Goal: Communication & Community: Answer question/provide support

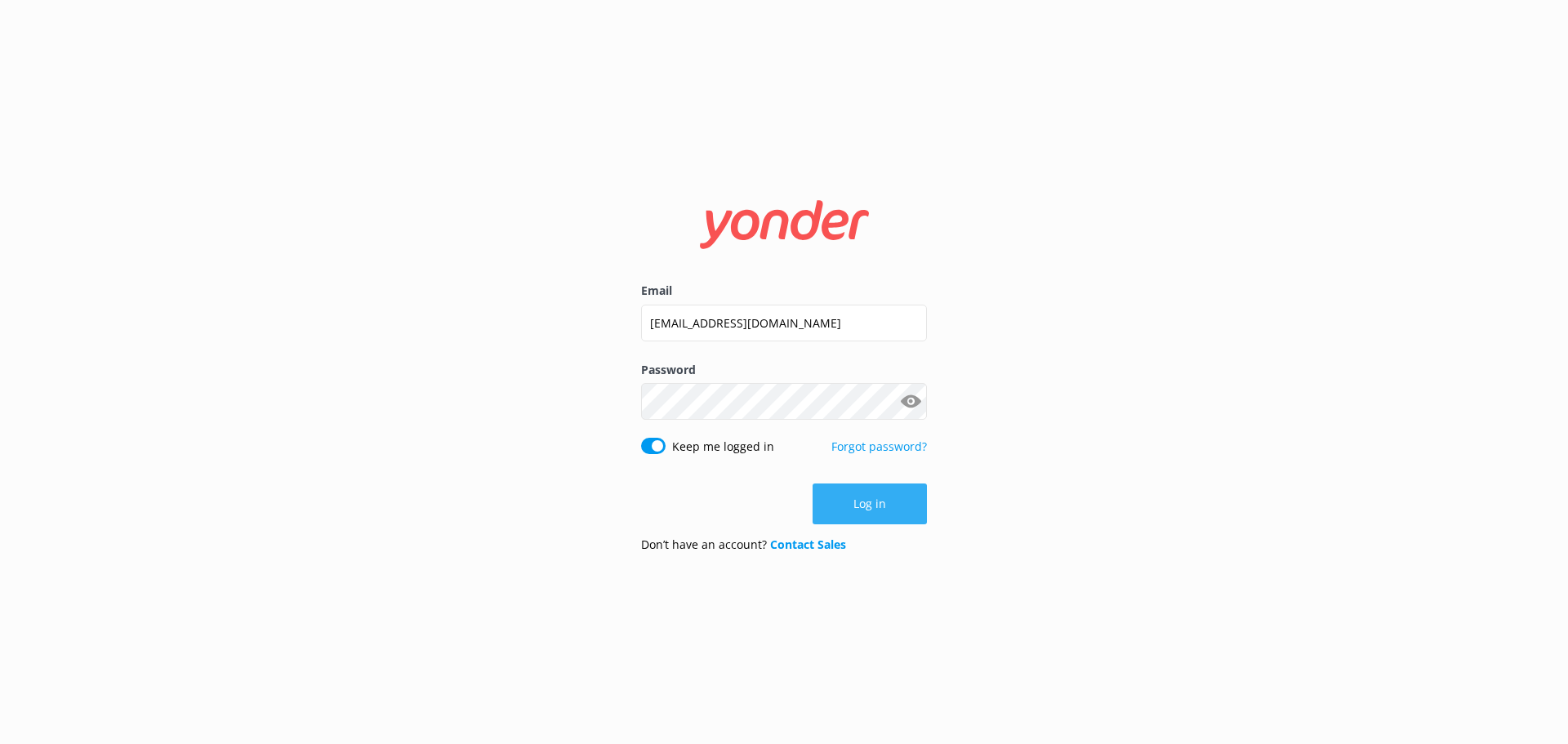
click at [861, 515] on button "Log in" at bounding box center [870, 503] width 114 height 41
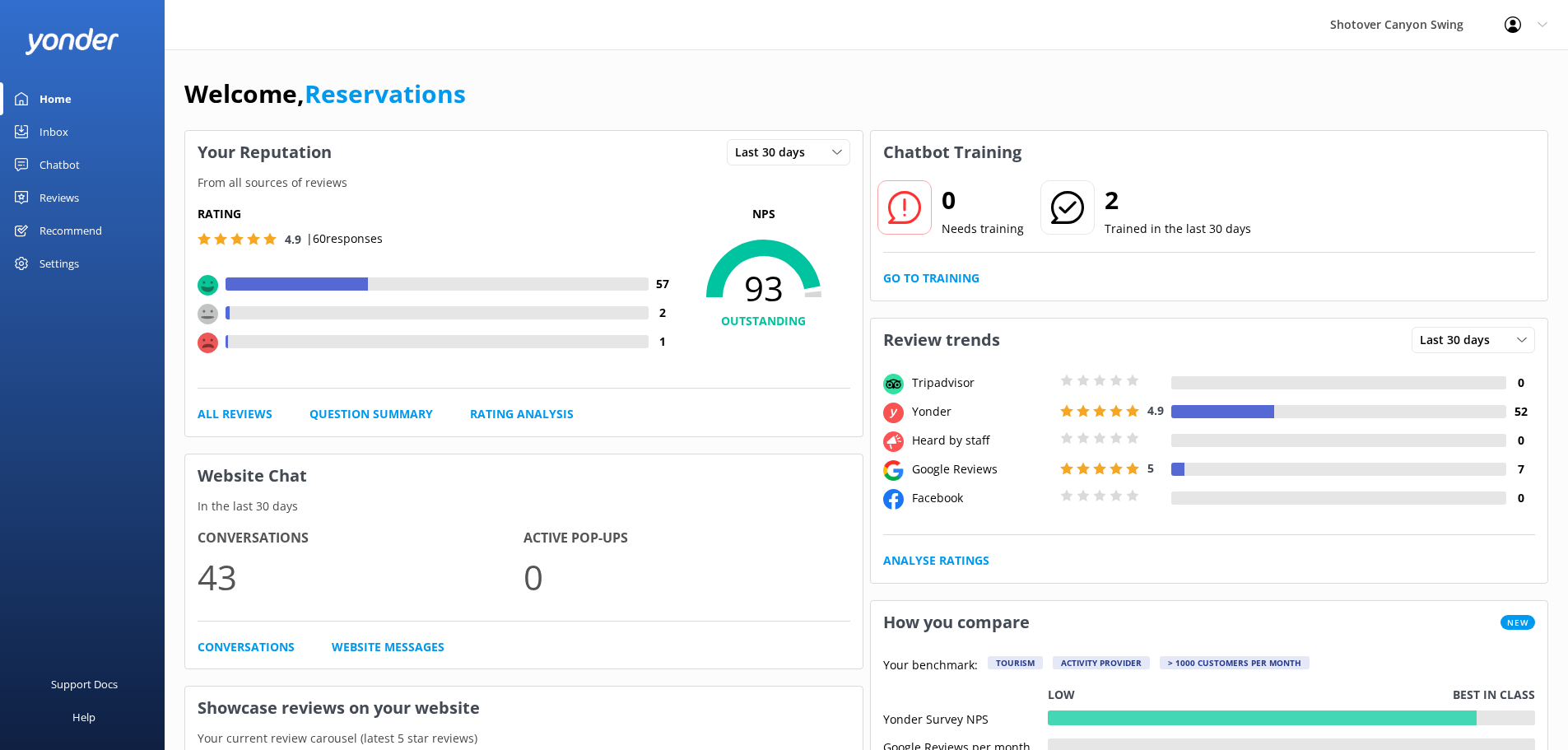
click at [79, 192] on div "Reviews" at bounding box center [59, 198] width 39 height 33
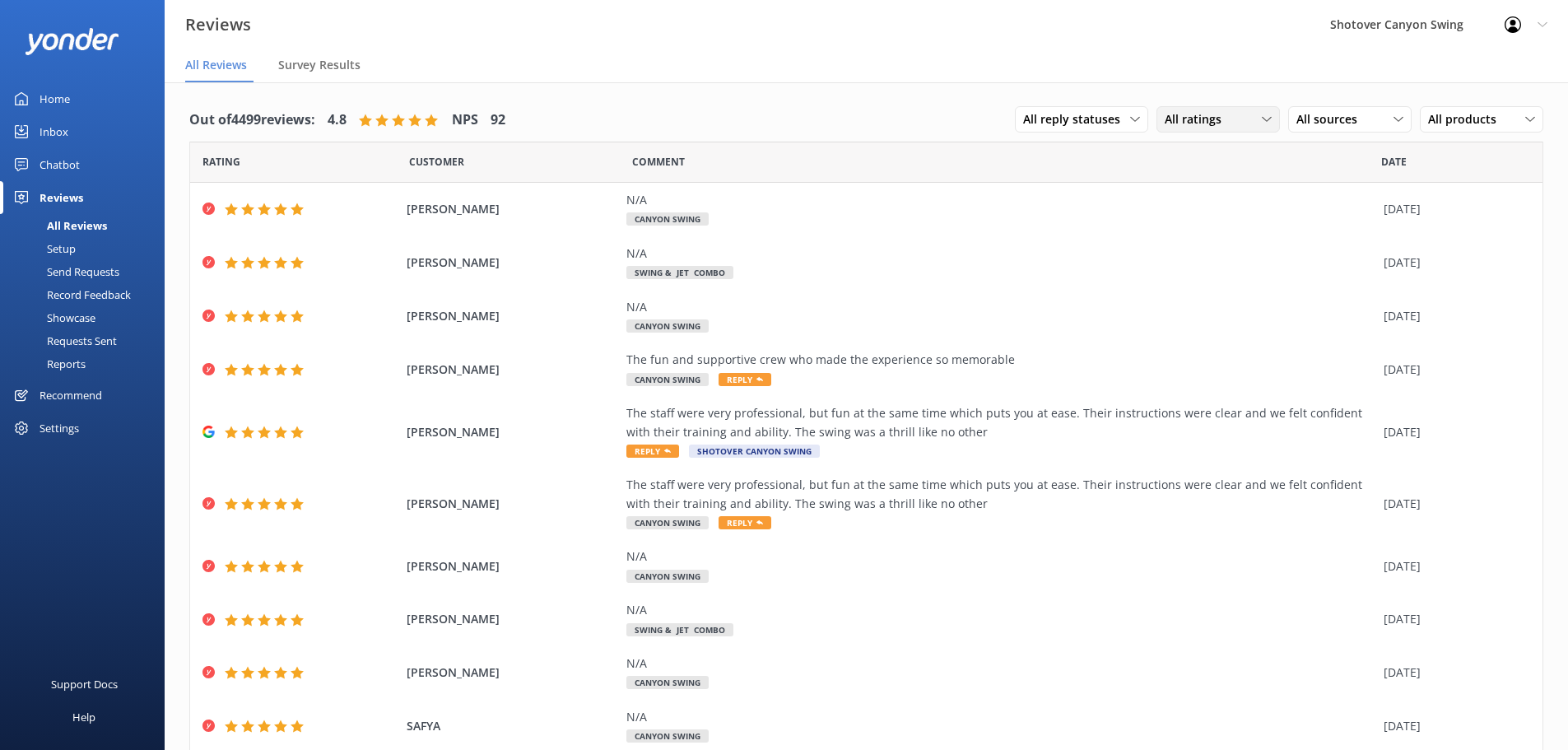
click at [1205, 117] on span "All ratings" at bounding box center [1198, 119] width 67 height 18
click at [1297, 117] on span "All sources" at bounding box center [1332, 119] width 71 height 18
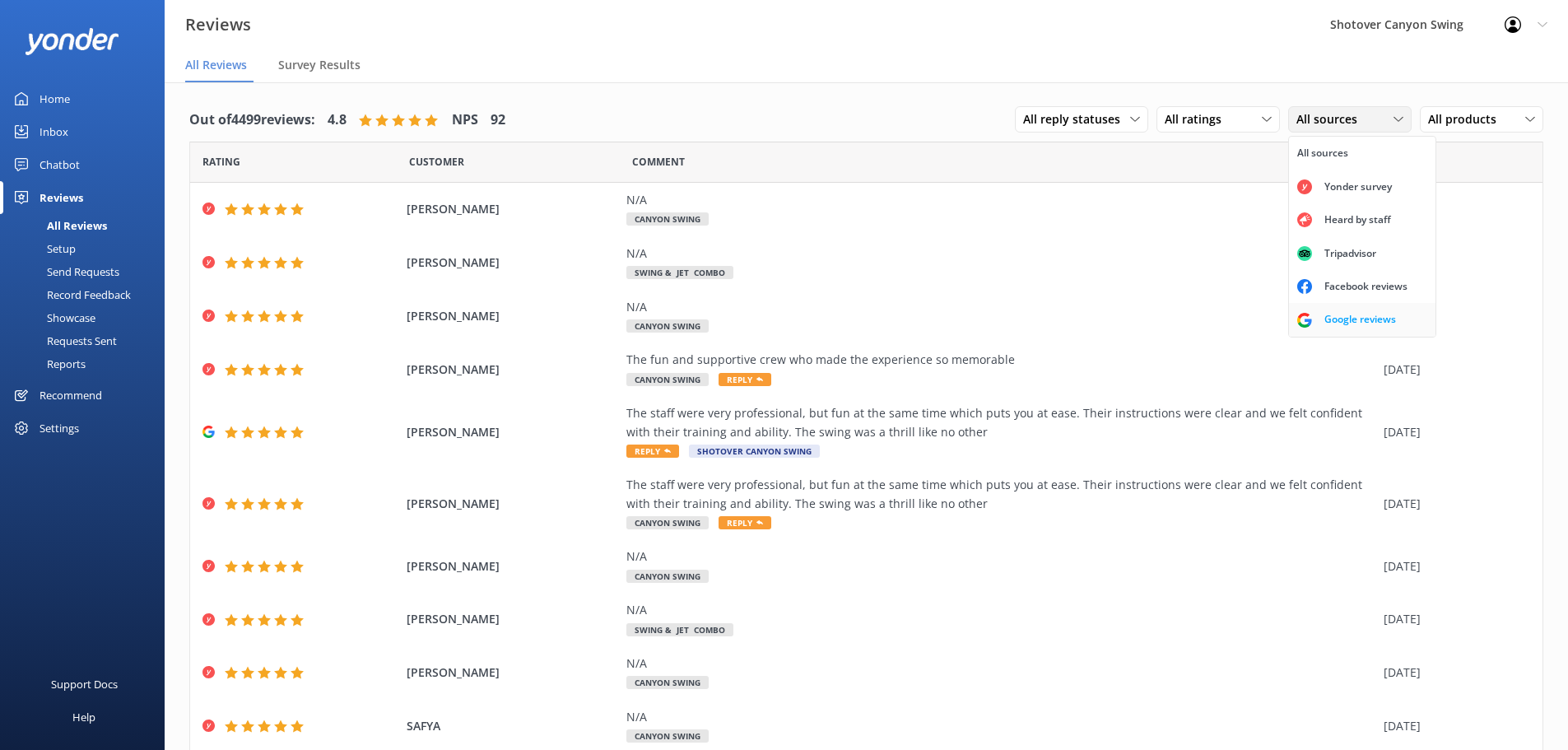
click at [1349, 317] on div "Google reviews" at bounding box center [1360, 318] width 96 height 16
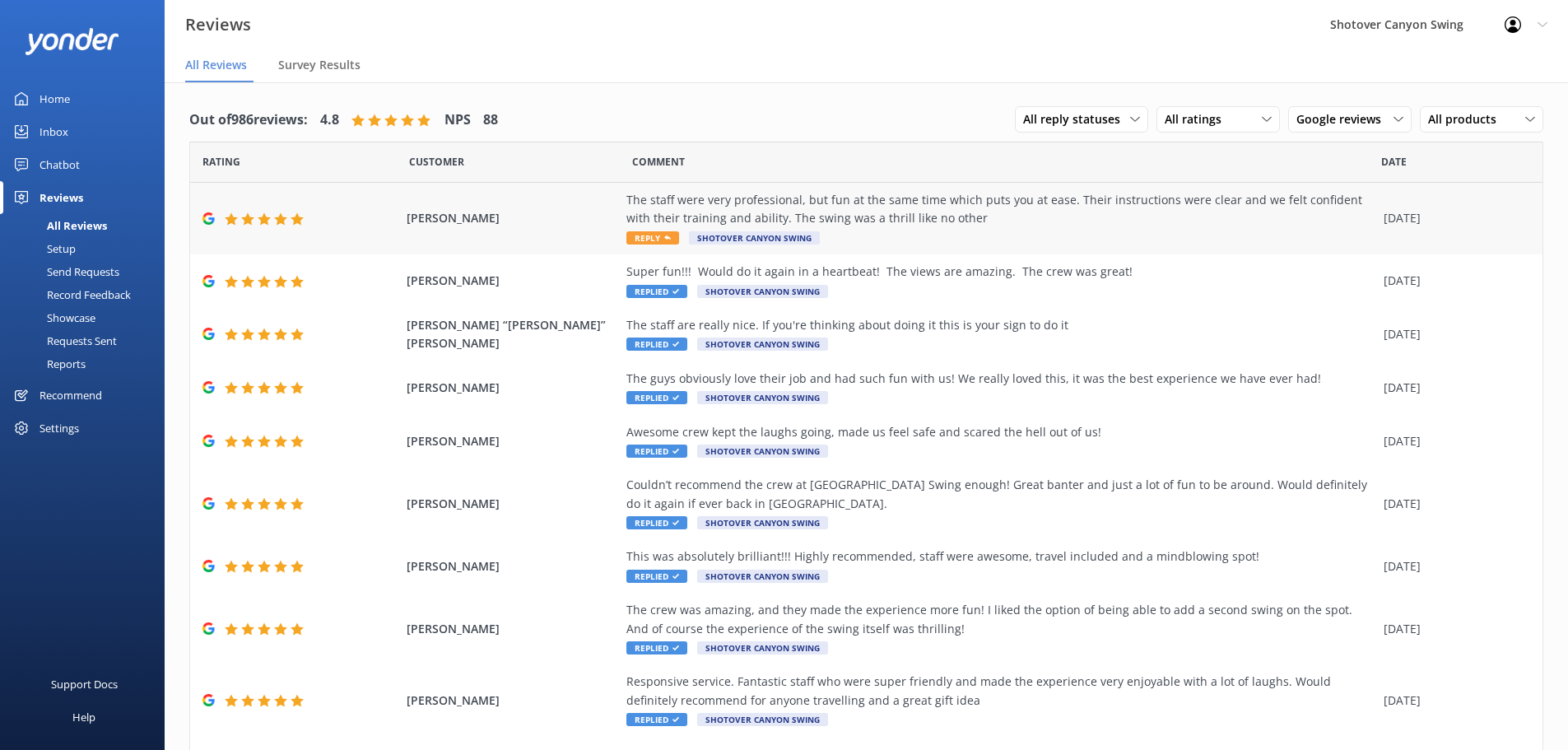
click at [902, 229] on div "The staff were very professional, but fun at the same time which puts you at ea…" at bounding box center [1000, 219] width 749 height 56
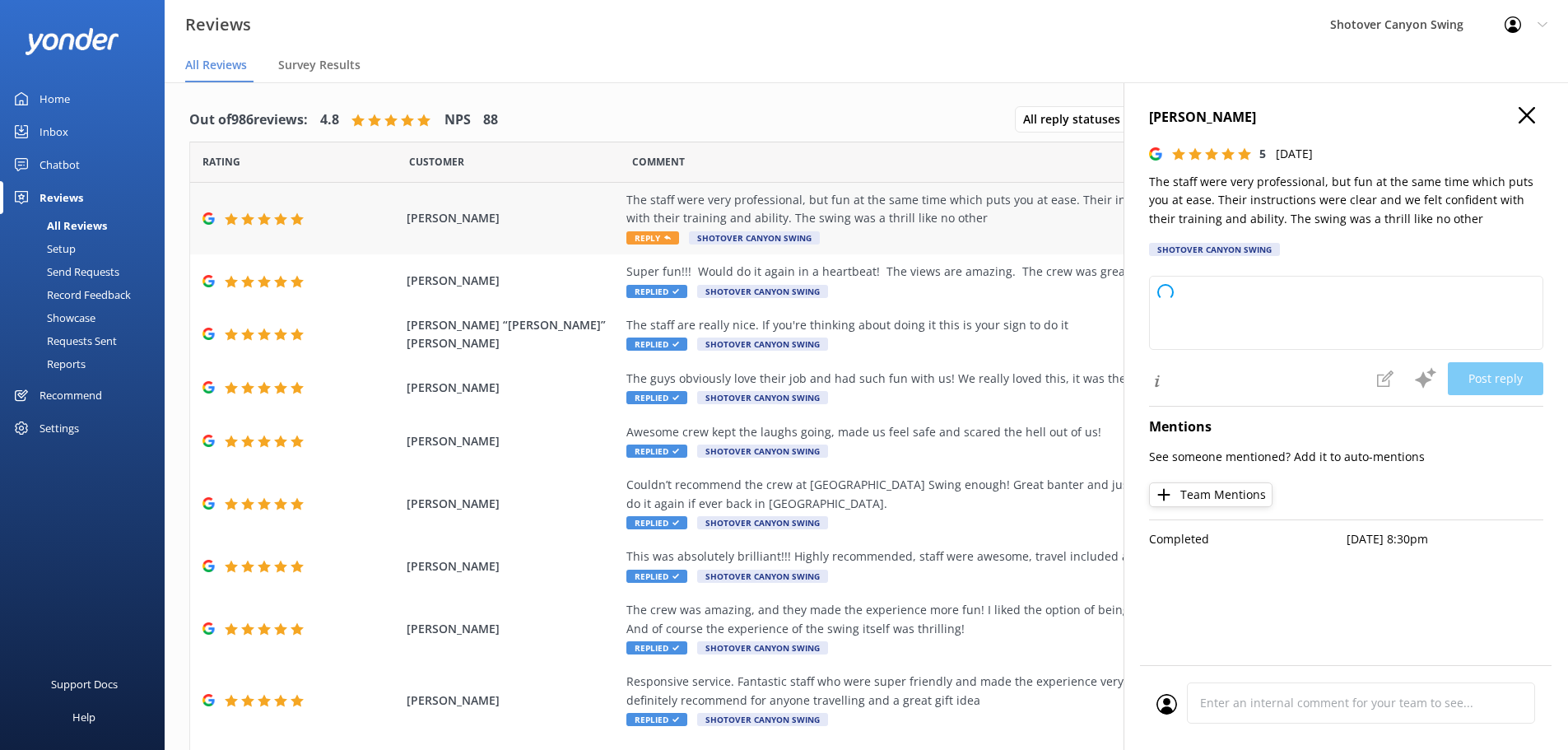
type textarea "Thank you for the awesome review! We like to think of ourselves as professional…"
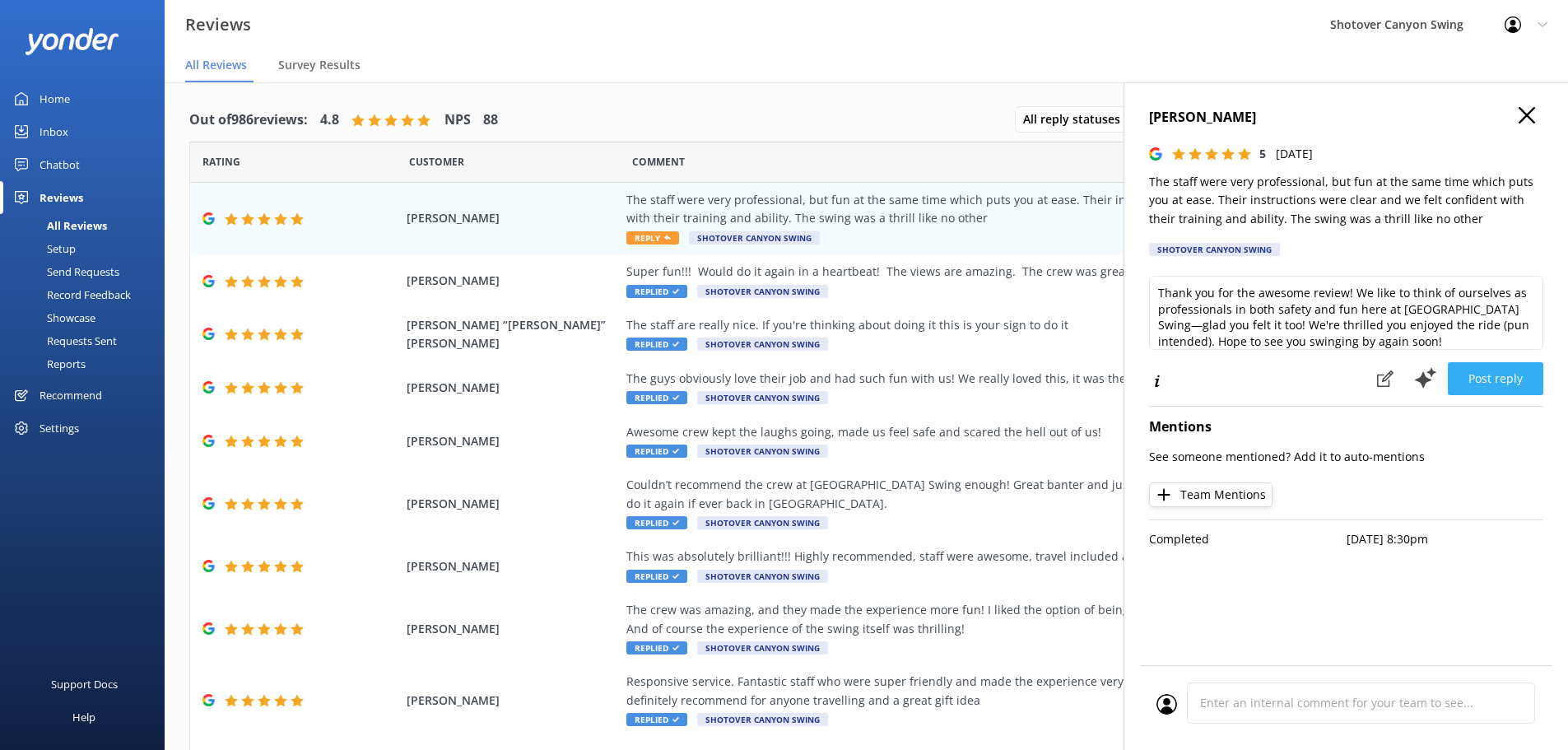
click at [1486, 375] on button "Post reply" at bounding box center [1496, 379] width 96 height 33
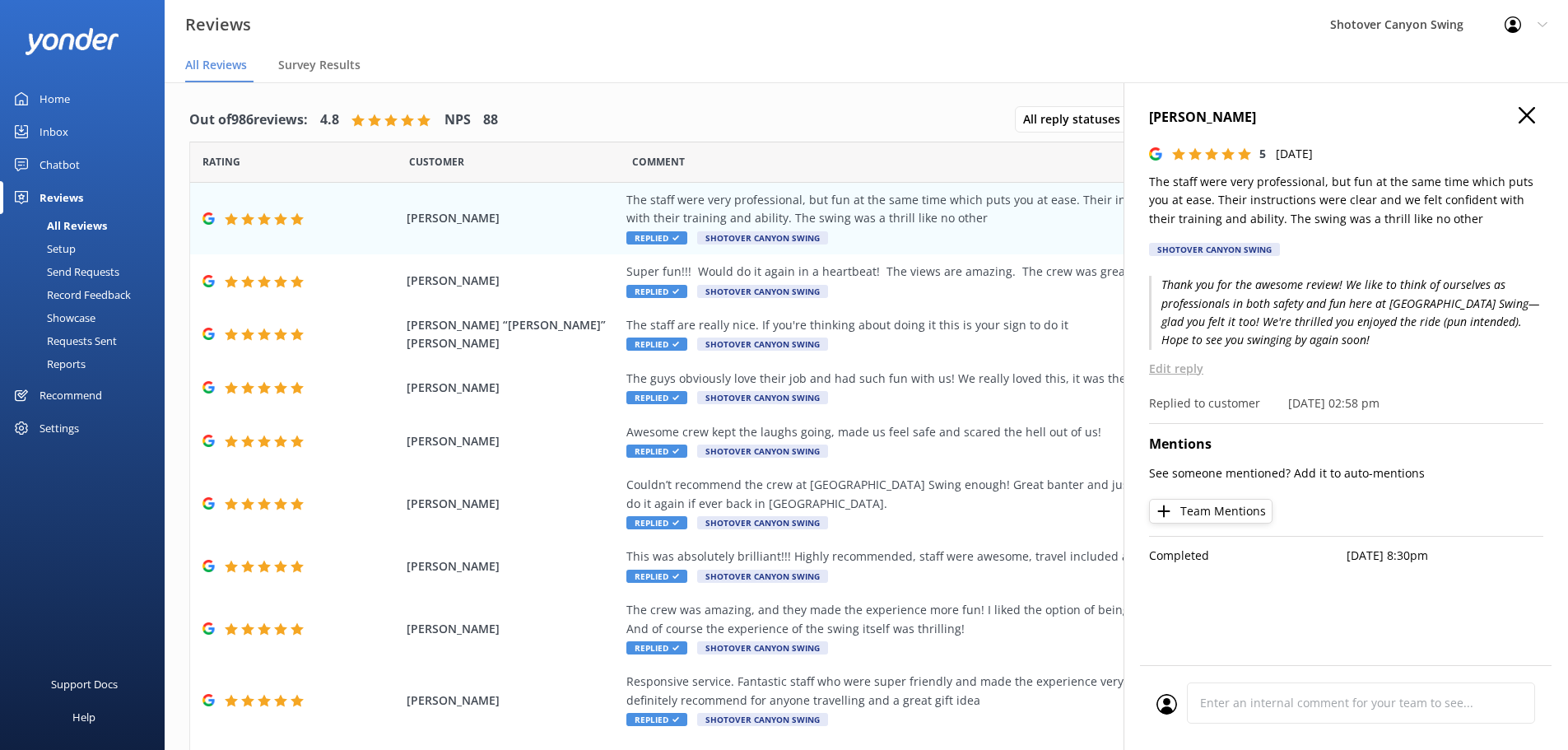
click at [1531, 112] on use "button" at bounding box center [1527, 115] width 16 height 16
